Goal: Download file/media

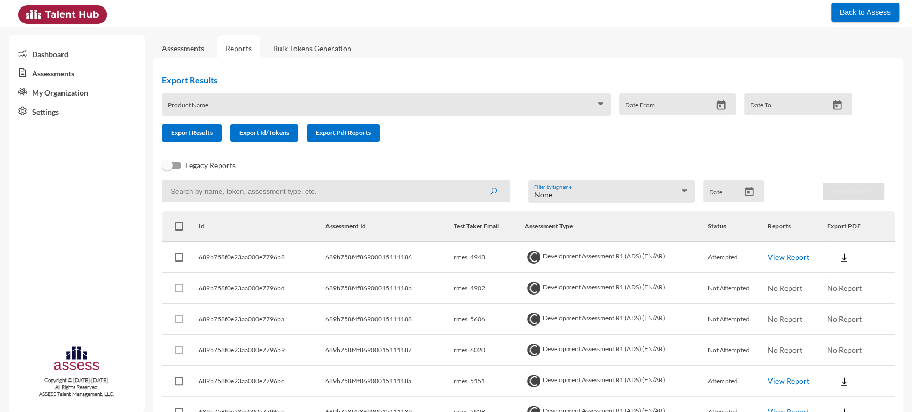
scroll to position [104, 0]
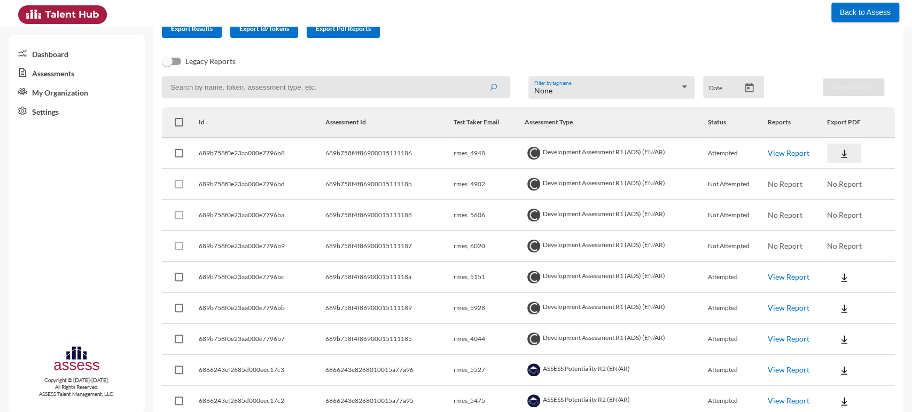
click at [838, 150] on img at bounding box center [843, 153] width 11 height 11
click at [840, 171] on button "OCM / EN" at bounding box center [866, 173] width 89 height 20
click at [840, 147] on button at bounding box center [844, 153] width 34 height 19
click at [842, 211] on button "Personality / EN" at bounding box center [866, 214] width 89 height 20
click at [467, 307] on td "rmes_5928" at bounding box center [488, 308] width 71 height 31
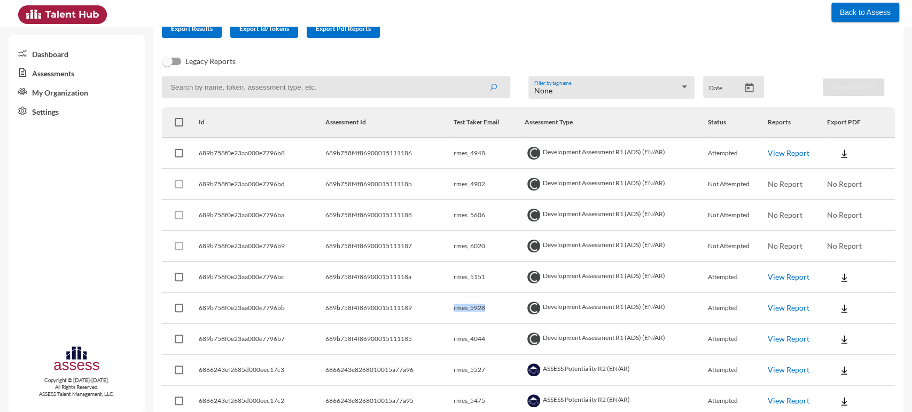
click at [467, 307] on td "rmes_5928" at bounding box center [488, 308] width 71 height 31
click at [838, 308] on img at bounding box center [843, 308] width 11 height 11
click at [841, 328] on button "OCM / EN" at bounding box center [866, 328] width 89 height 20
click at [837, 317] on button at bounding box center [844, 308] width 34 height 19
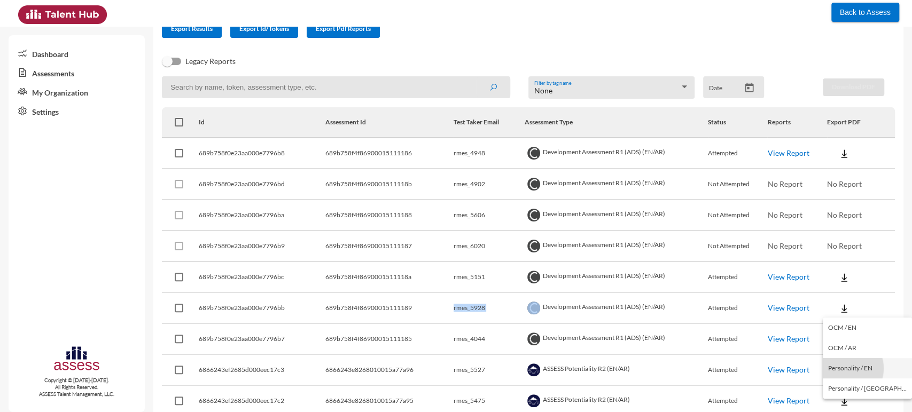
click at [846, 368] on button "Personality / EN" at bounding box center [866, 368] width 89 height 20
click at [470, 339] on td "rmes_4044" at bounding box center [488, 339] width 71 height 31
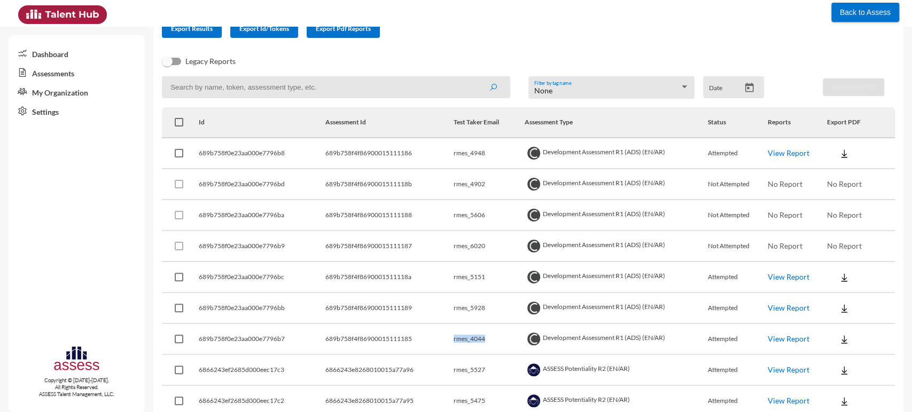
click at [470, 339] on td "rmes_4044" at bounding box center [488, 339] width 71 height 31
